Goal: Find specific page/section: Find specific page/section

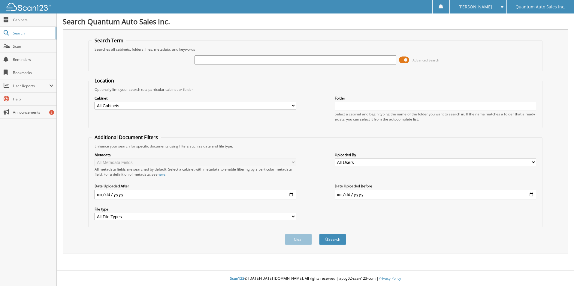
click at [302, 60] on input "text" at bounding box center [294, 60] width 201 height 9
type input "35139"
click at [319, 234] on button "Search" at bounding box center [332, 239] width 27 height 11
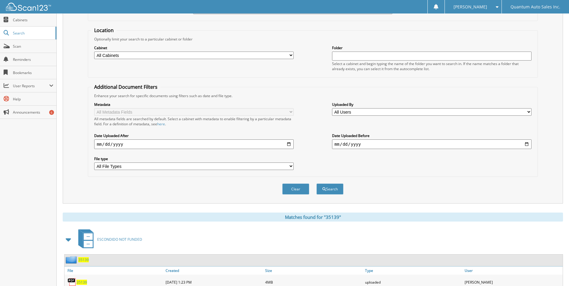
scroll to position [83, 0]
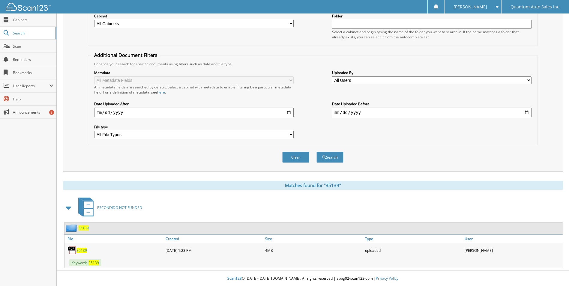
click at [83, 250] on span "35139" at bounding box center [82, 250] width 11 height 5
